Goal: Browse casually: Explore the website without a specific task or goal

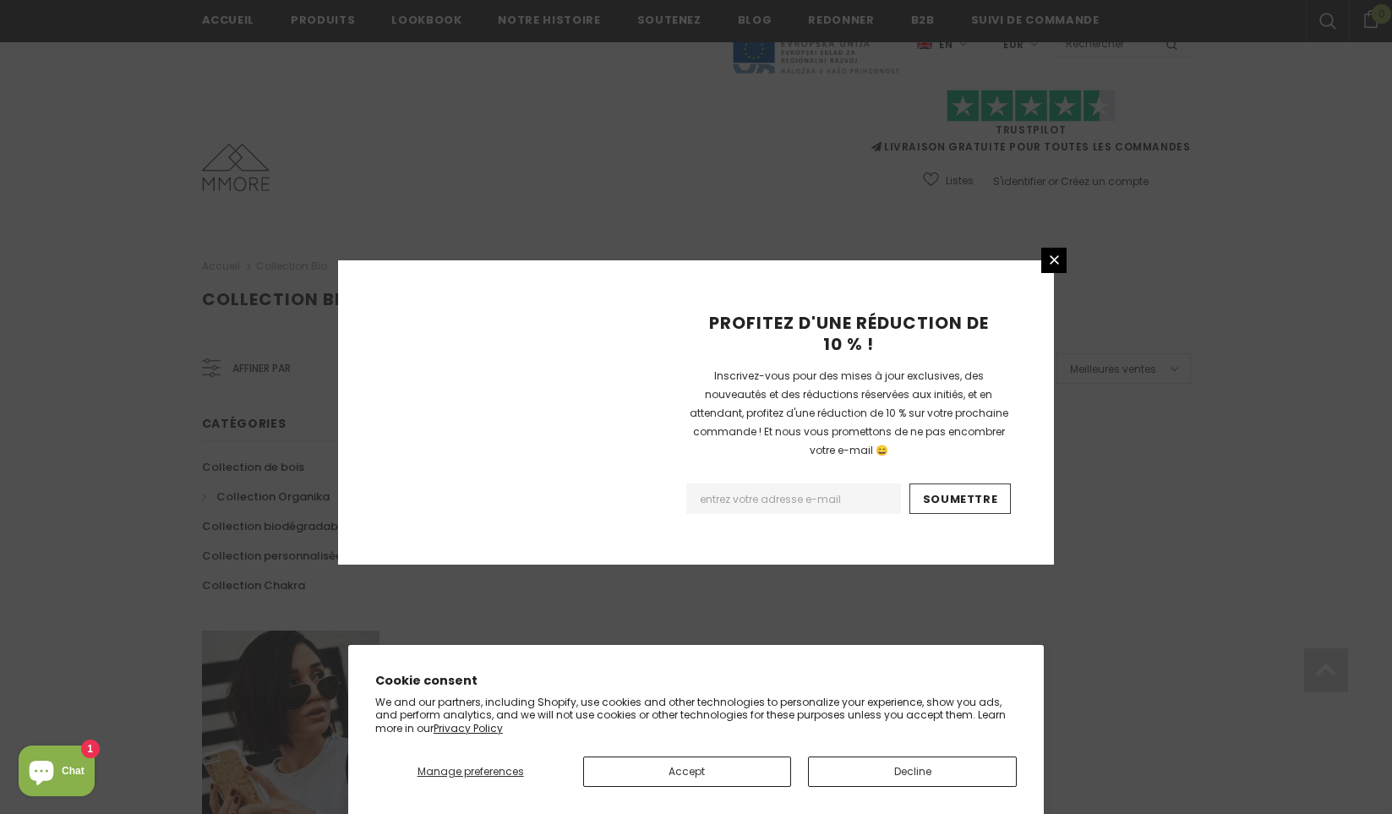
scroll to position [959, 0]
